Goal: Communication & Community: Answer question/provide support

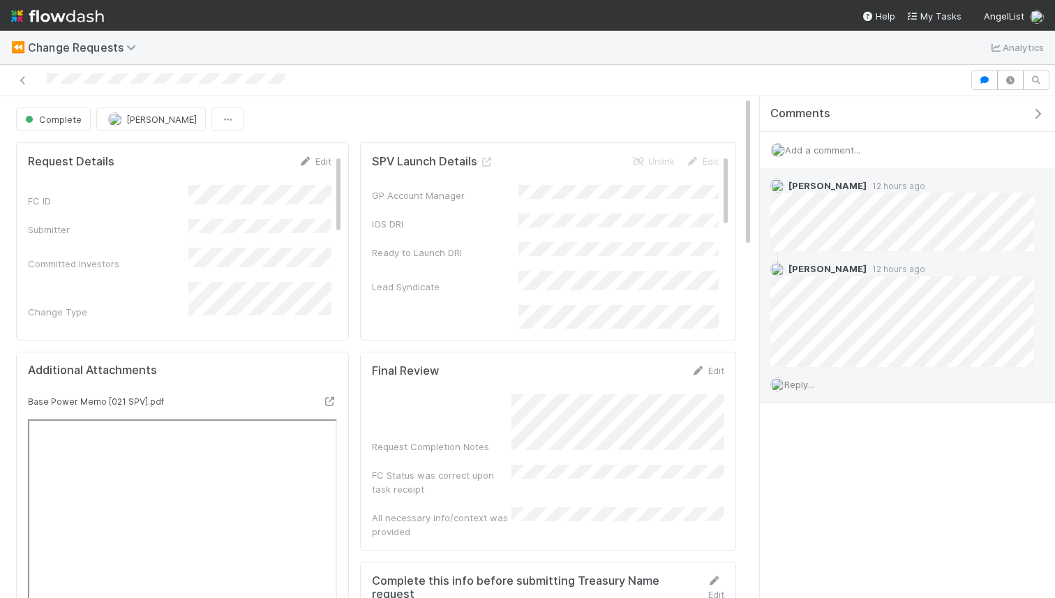
click at [812, 388] on span "Reply..." at bounding box center [799, 384] width 30 height 11
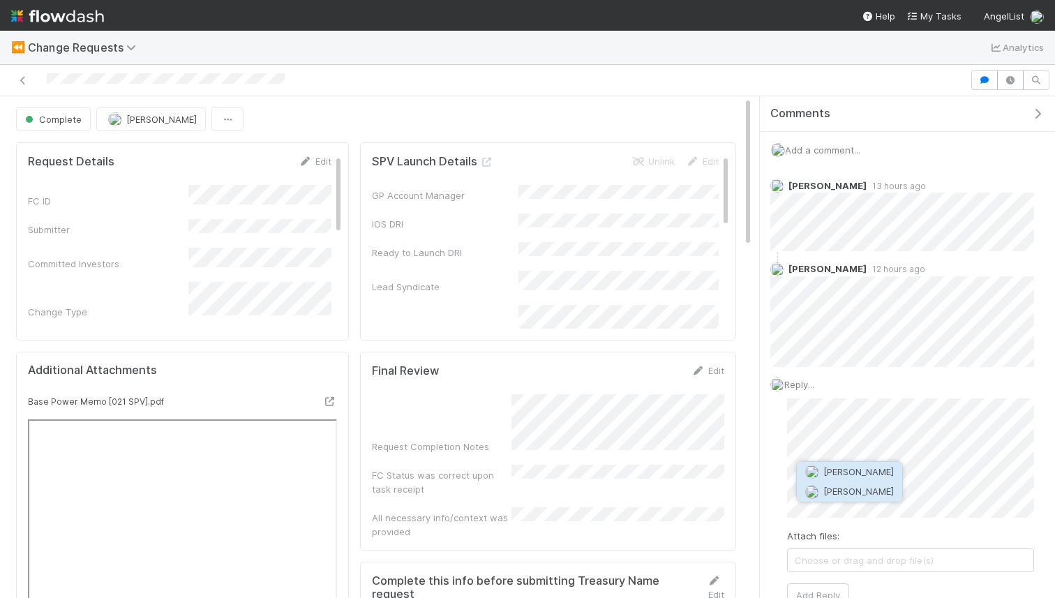
click at [850, 492] on span "[PERSON_NAME]" at bounding box center [858, 490] width 70 height 11
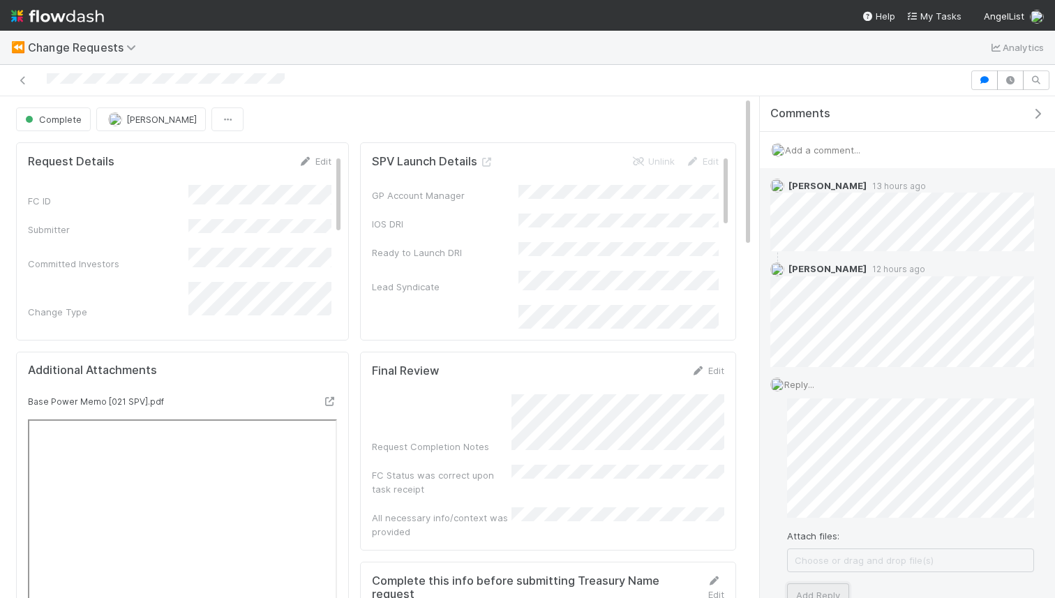
click at [827, 587] on button "Add Reply" at bounding box center [818, 595] width 62 height 24
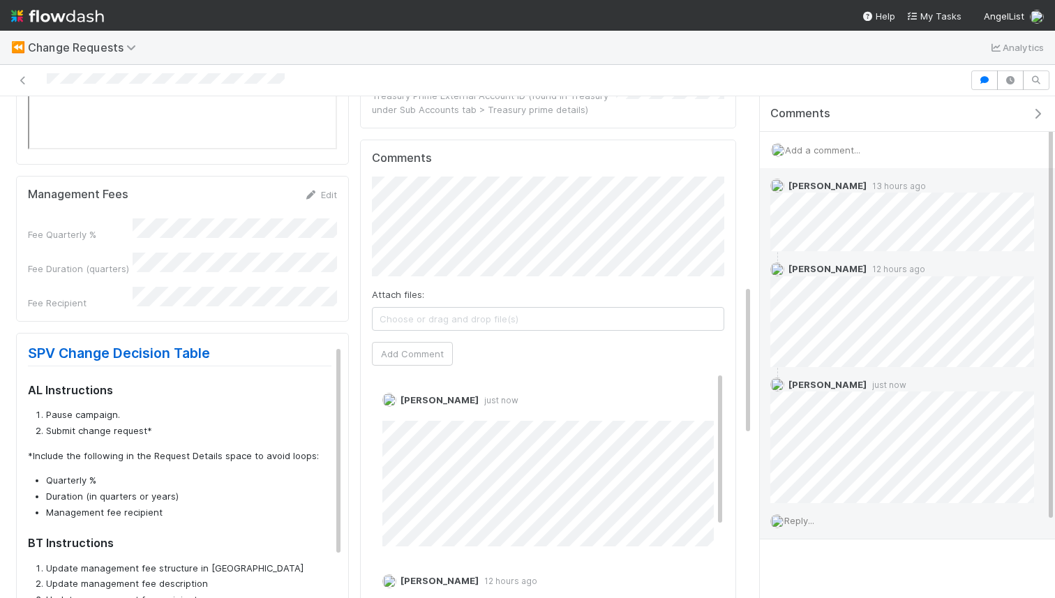
scroll to position [628, 0]
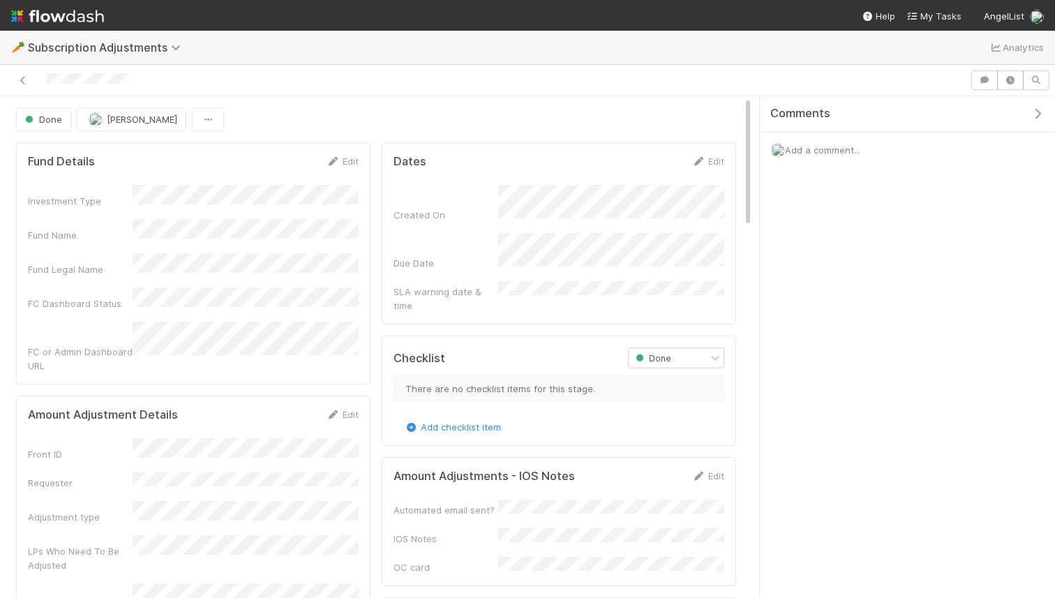
click at [866, 146] on div "Add a comment..." at bounding box center [907, 150] width 295 height 36
click at [829, 149] on span "Add a comment..." at bounding box center [822, 149] width 75 height 11
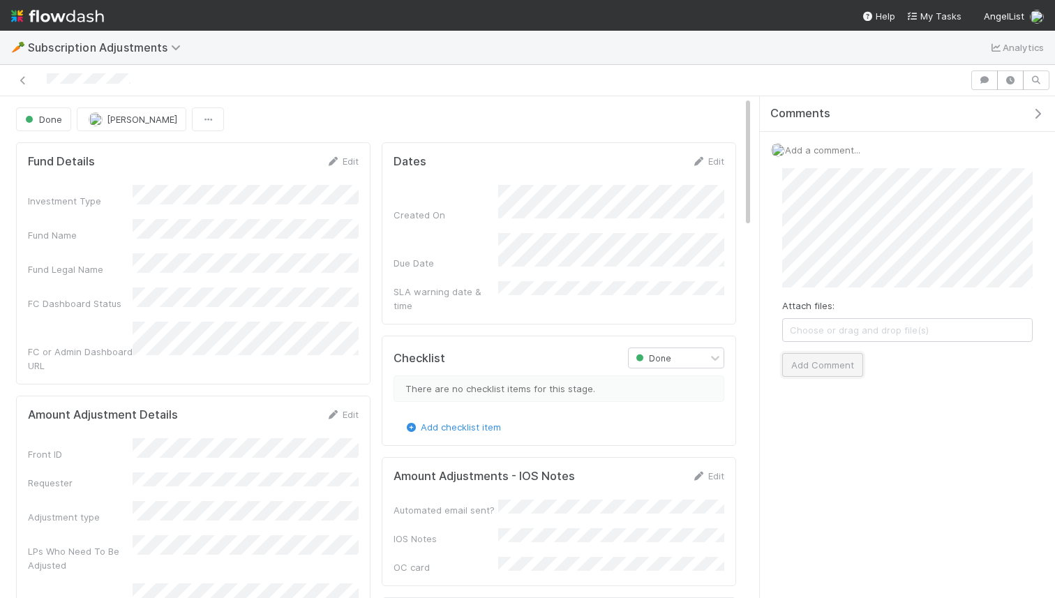
click at [811, 360] on button "Add Comment" at bounding box center [822, 365] width 81 height 24
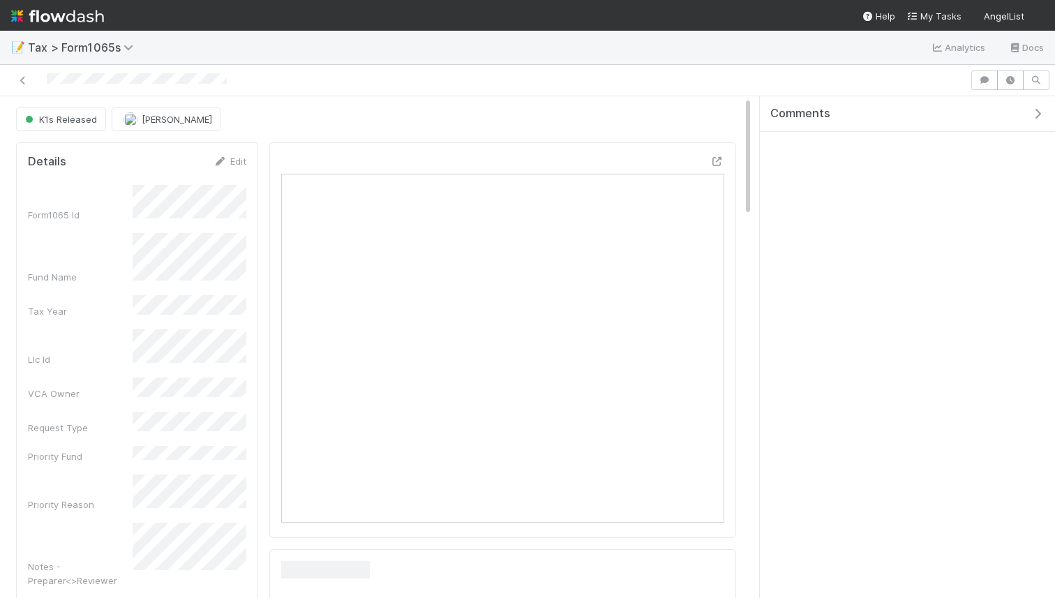
scroll to position [283, 218]
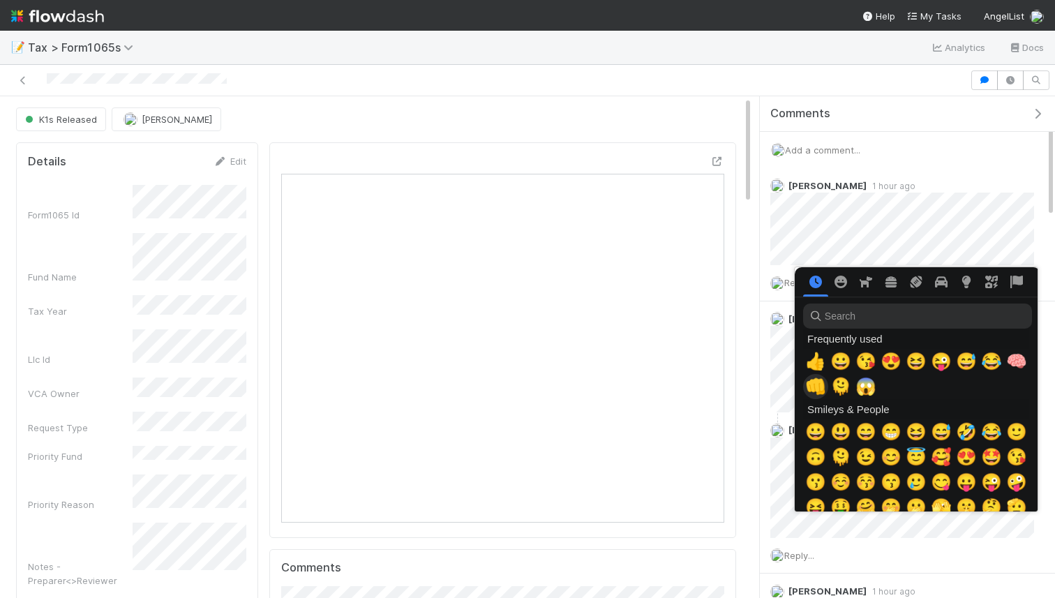
click at [816, 387] on span "👊" at bounding box center [815, 387] width 21 height 20
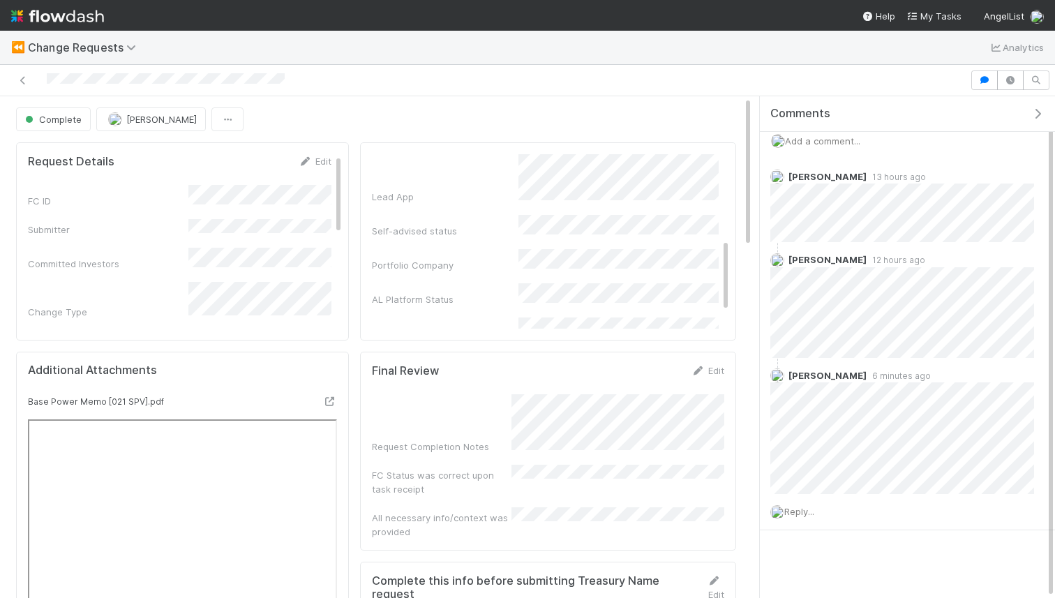
scroll to position [84, 0]
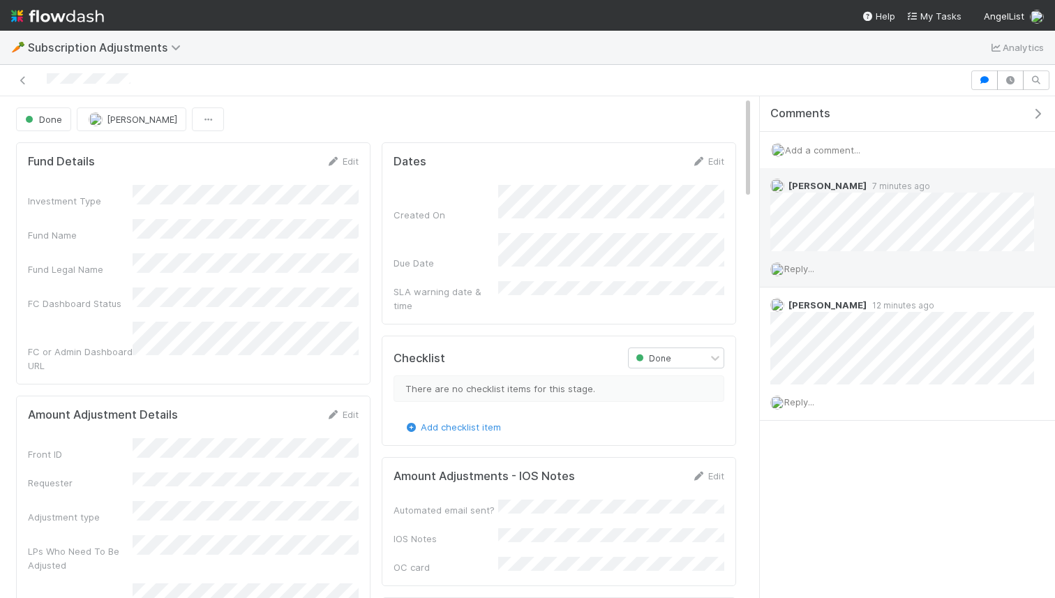
click at [796, 263] on span "Reply..." at bounding box center [799, 268] width 30 height 11
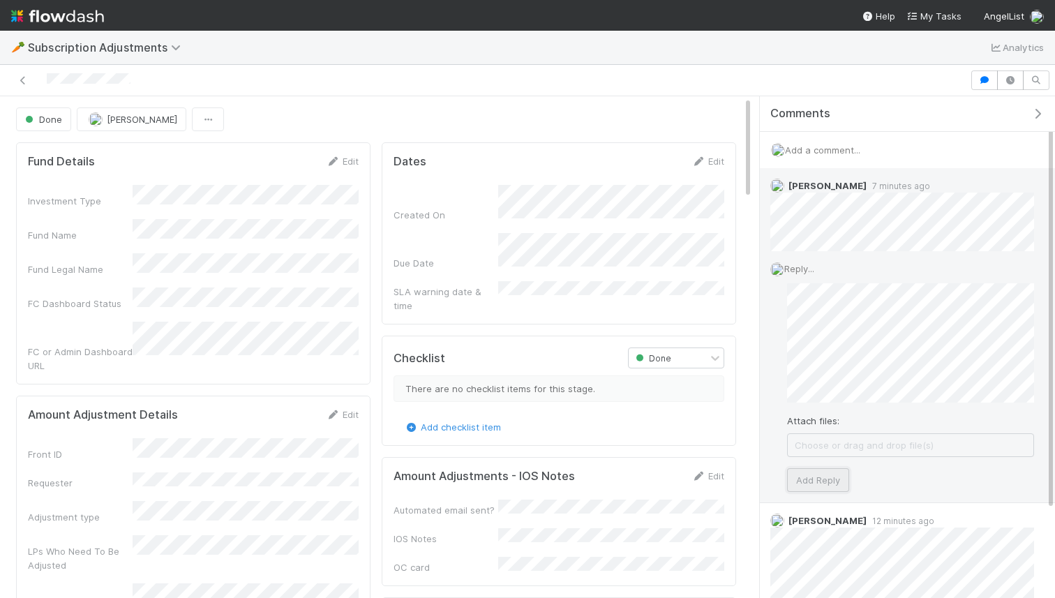
click at [801, 477] on button "Add Reply" at bounding box center [818, 480] width 62 height 24
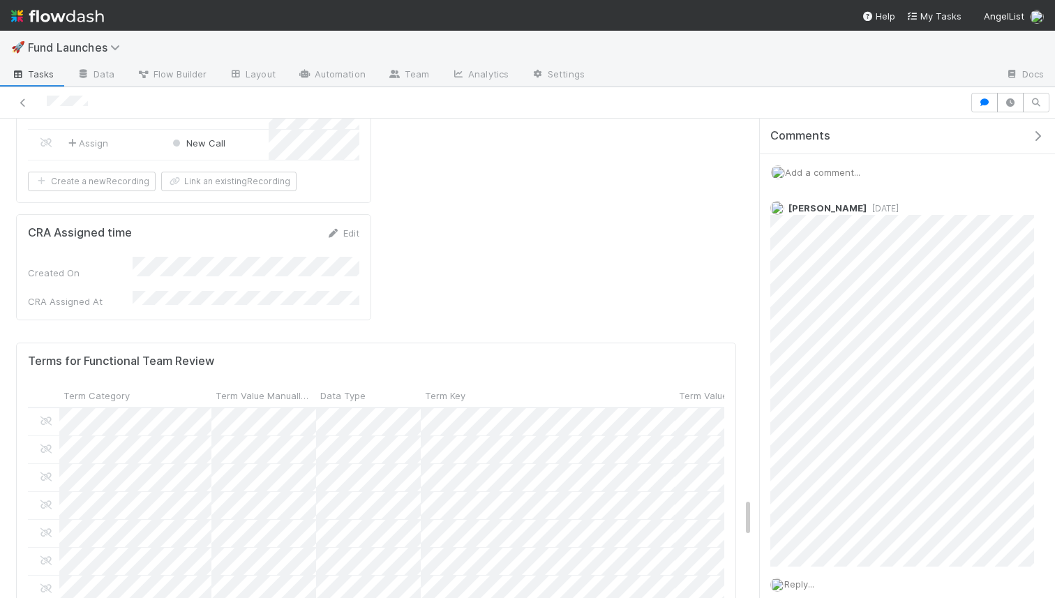
scroll to position [70, 0]
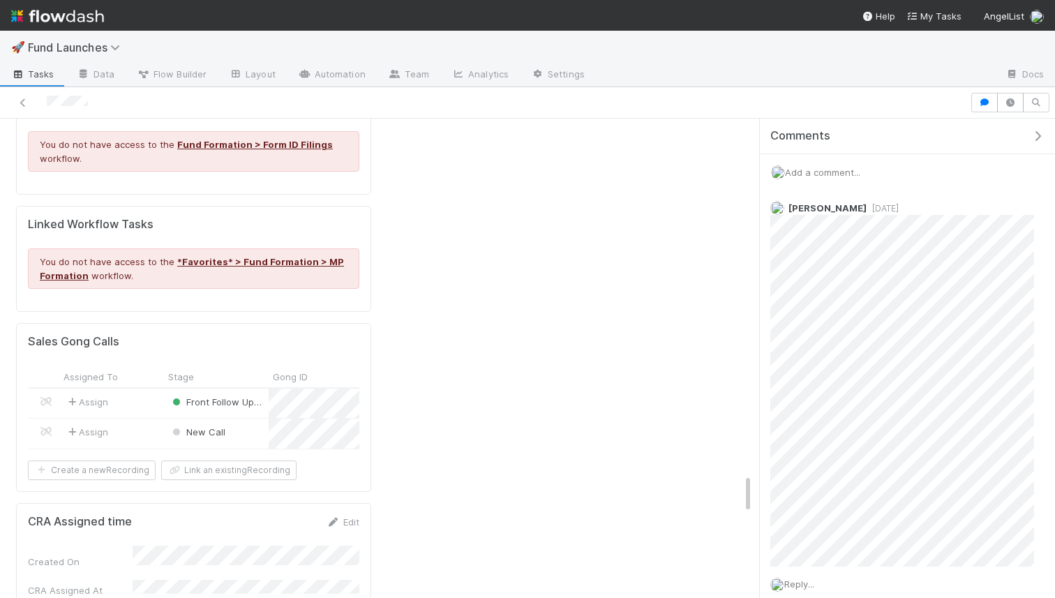
scroll to position [344, 0]
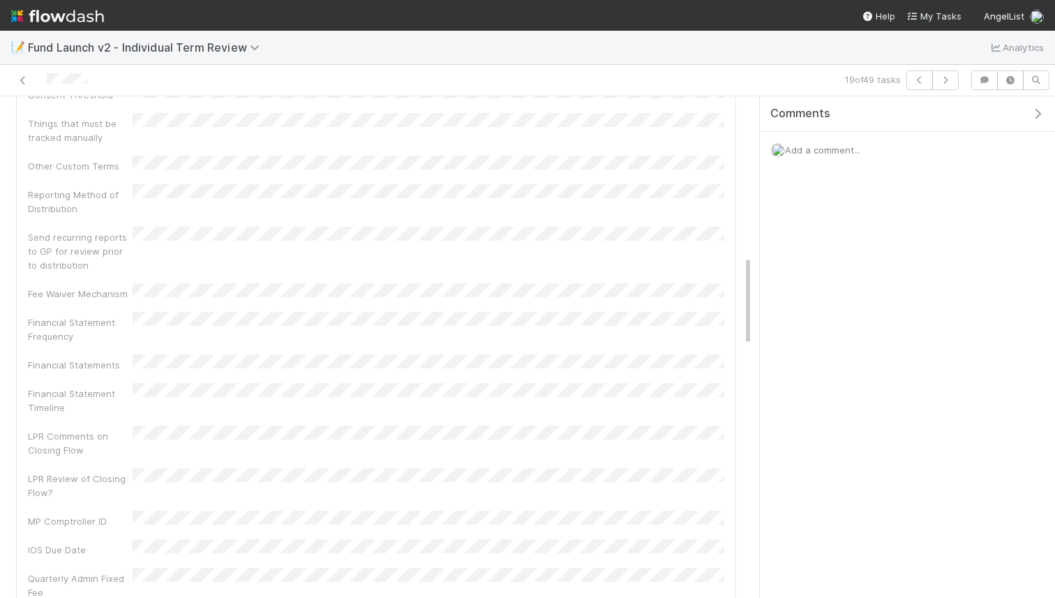
scroll to position [880, 0]
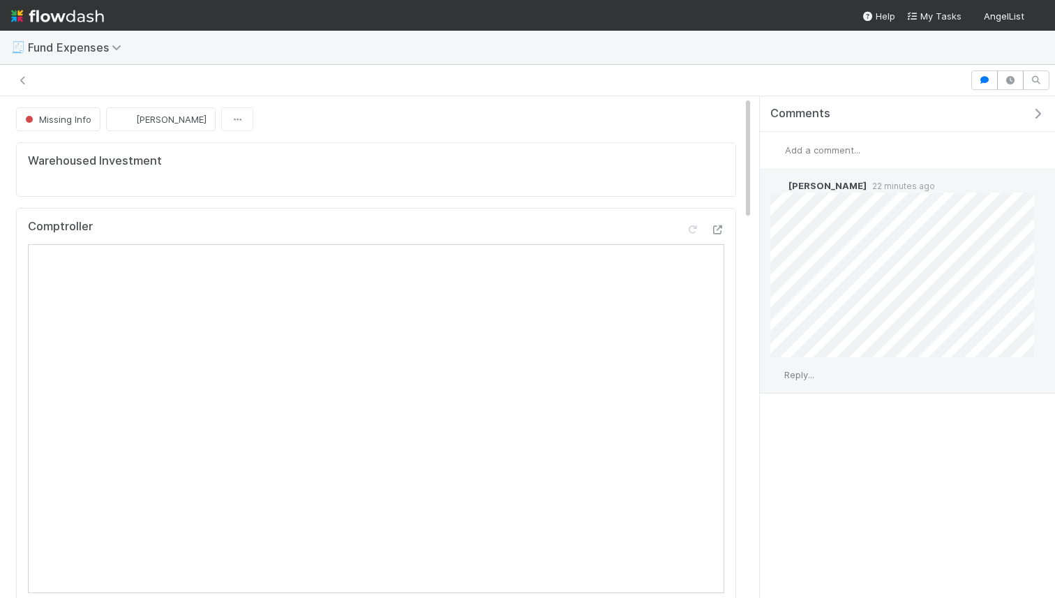
click at [799, 375] on span "Reply..." at bounding box center [799, 374] width 30 height 11
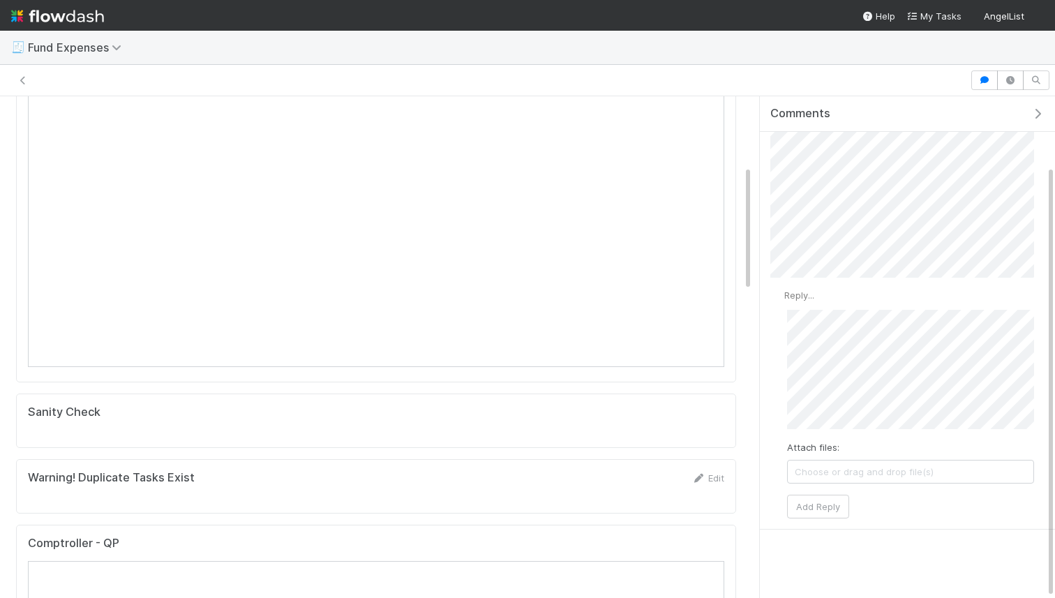
scroll to position [276, 0]
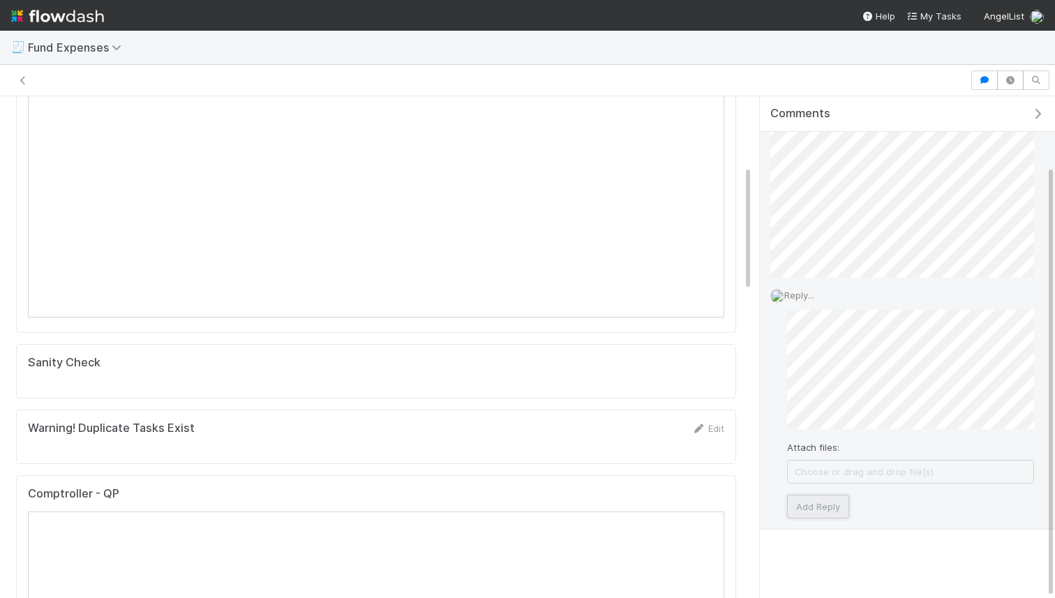
click at [824, 505] on button "Add Reply" at bounding box center [818, 507] width 62 height 24
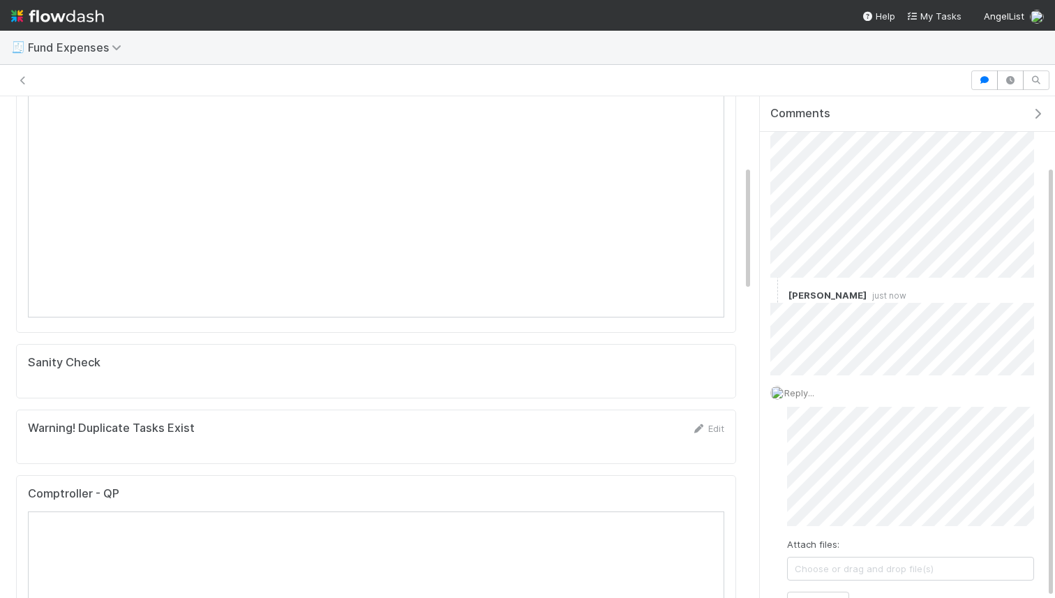
scroll to position [0, 0]
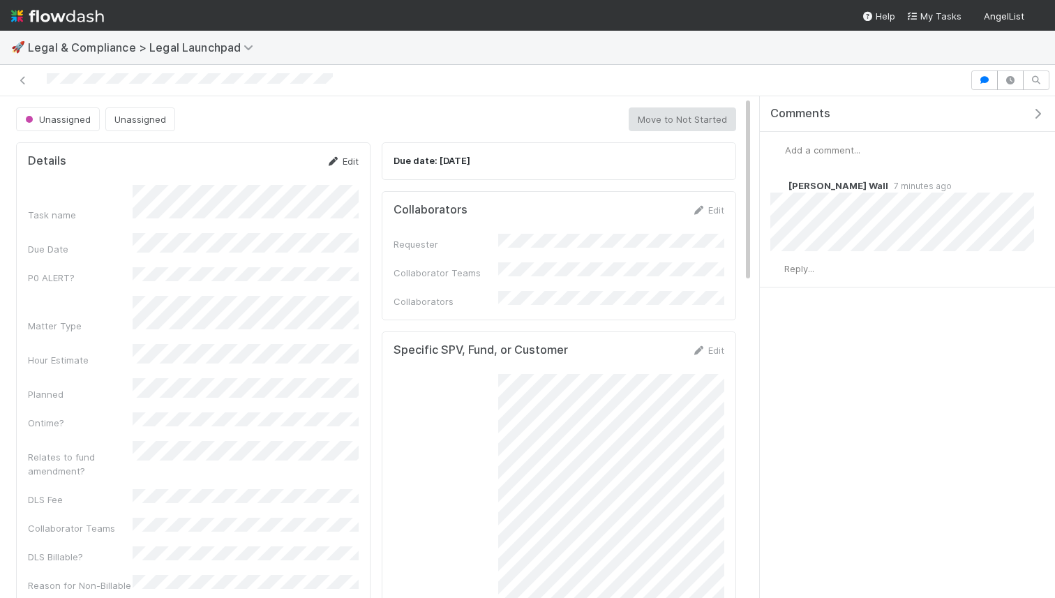
click at [345, 163] on link "Edit" at bounding box center [342, 161] width 33 height 11
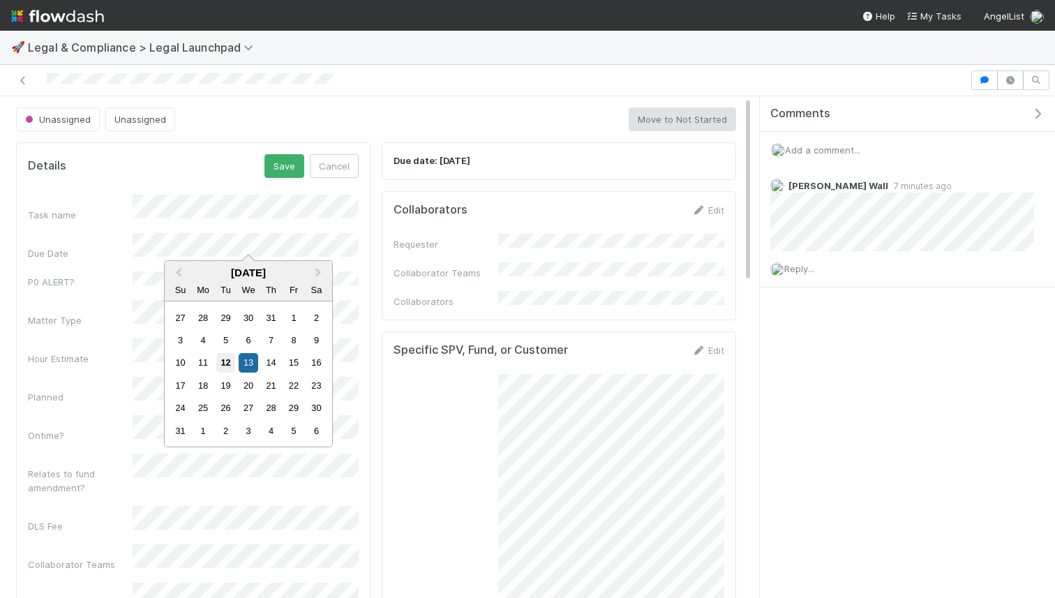
click at [225, 366] on div "12" at bounding box center [225, 362] width 19 height 19
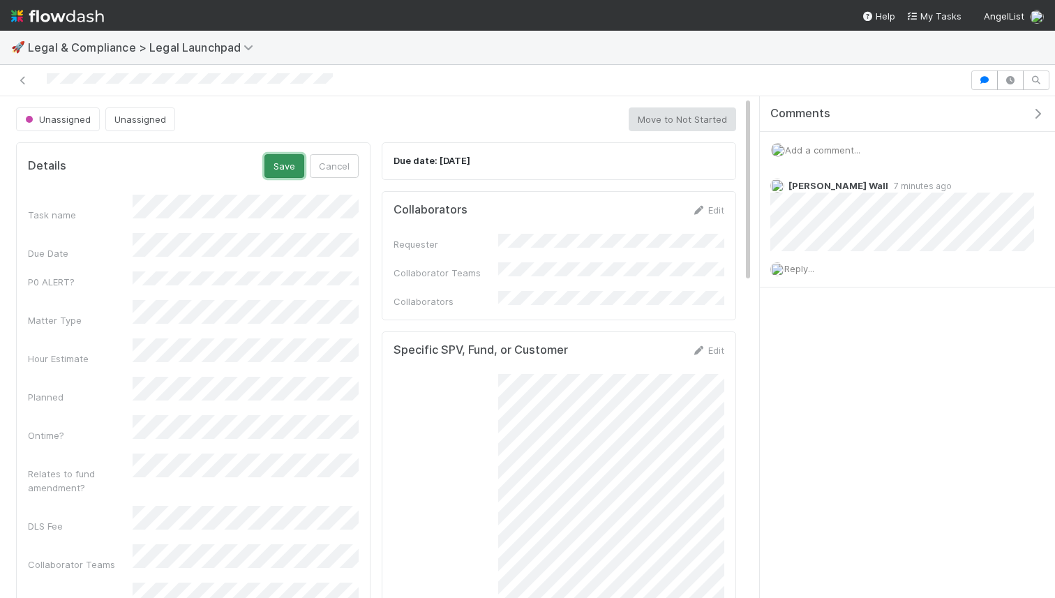
click at [287, 172] on button "Save" at bounding box center [284, 166] width 40 height 24
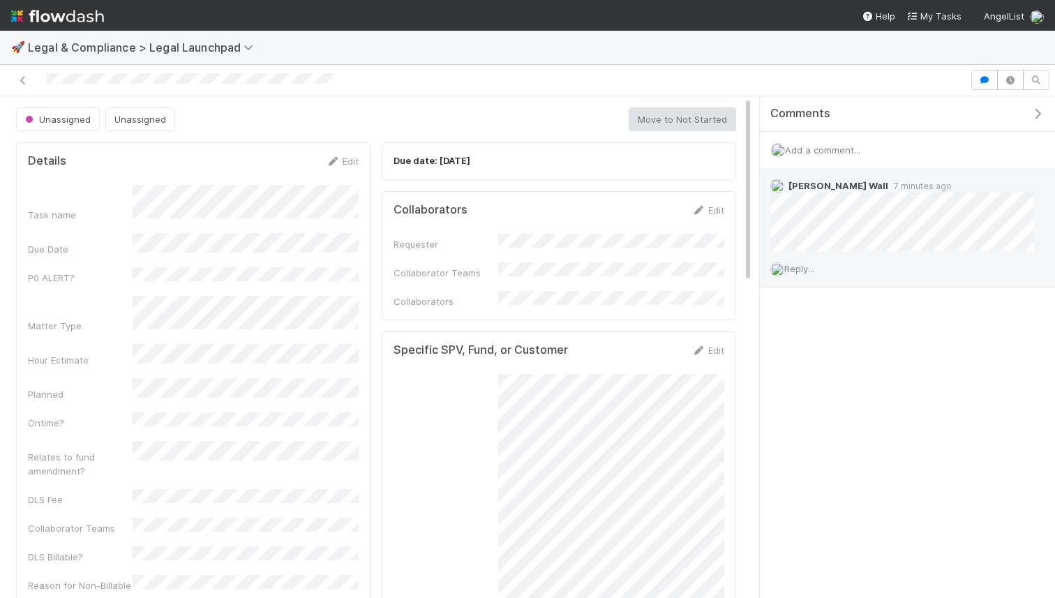
click at [827, 273] on div "Reply..." at bounding box center [902, 268] width 285 height 35
click at [805, 271] on span "Reply..." at bounding box center [799, 268] width 30 height 11
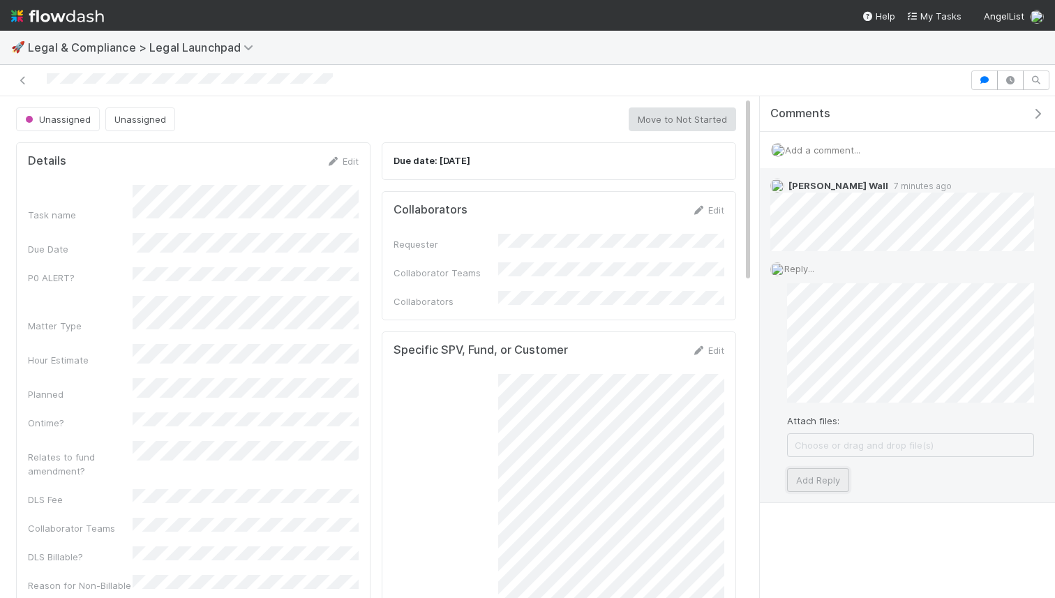
click at [822, 484] on button "Add Reply" at bounding box center [818, 480] width 62 height 24
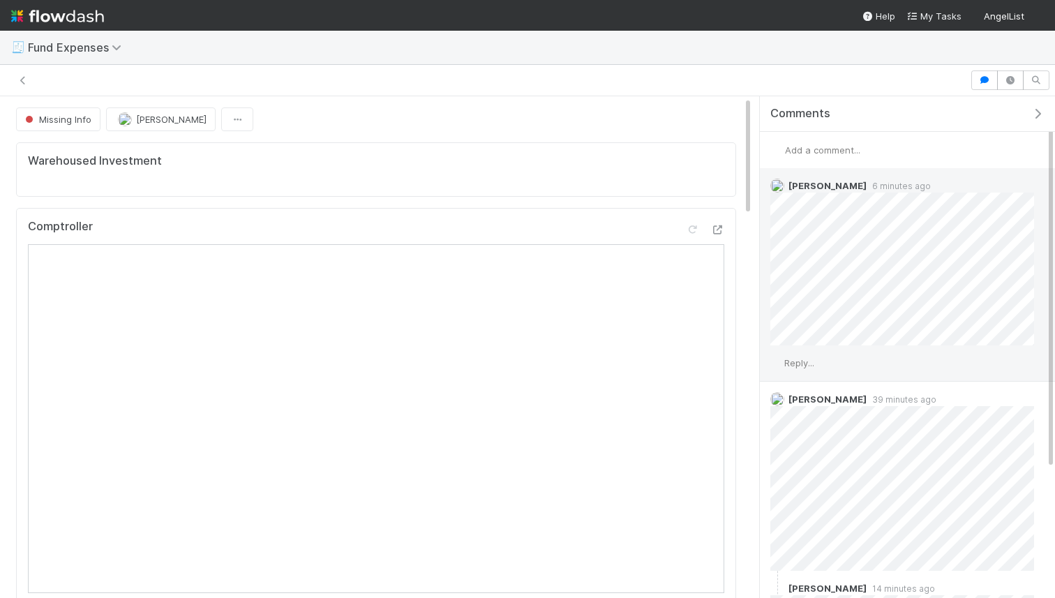
click at [814, 359] on span "Reply..." at bounding box center [799, 362] width 30 height 11
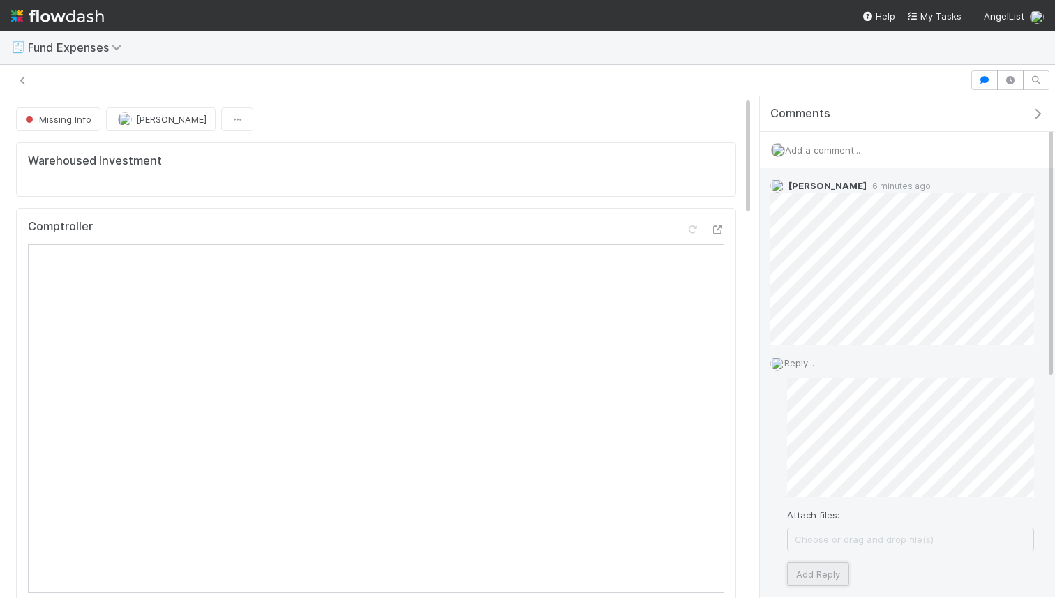
click at [807, 579] on button "Add Reply" at bounding box center [818, 574] width 62 height 24
